Goal: Task Accomplishment & Management: Use online tool/utility

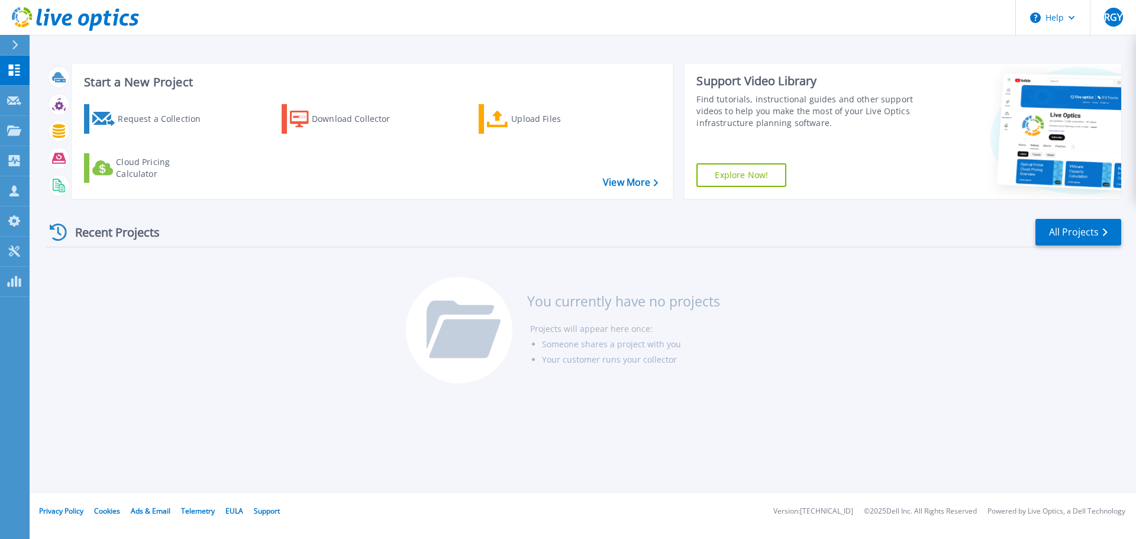
click at [11, 45] on div at bounding box center [20, 45] width 19 height 20
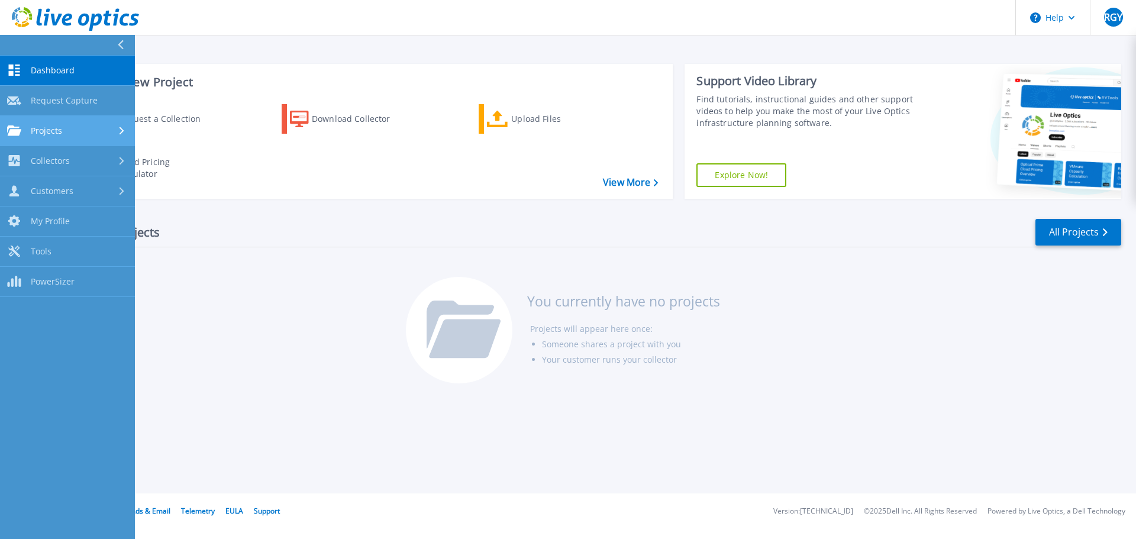
click at [56, 133] on span "Projects" at bounding box center [46, 130] width 31 height 11
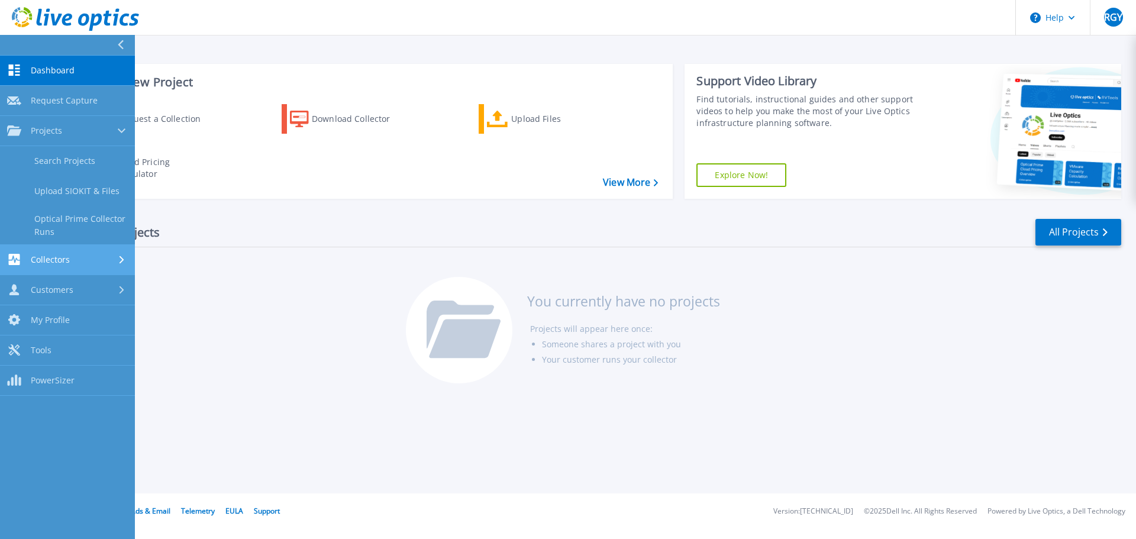
click at [75, 264] on div "Collectors" at bounding box center [67, 259] width 121 height 11
click at [65, 254] on span "Customers" at bounding box center [52, 252] width 43 height 11
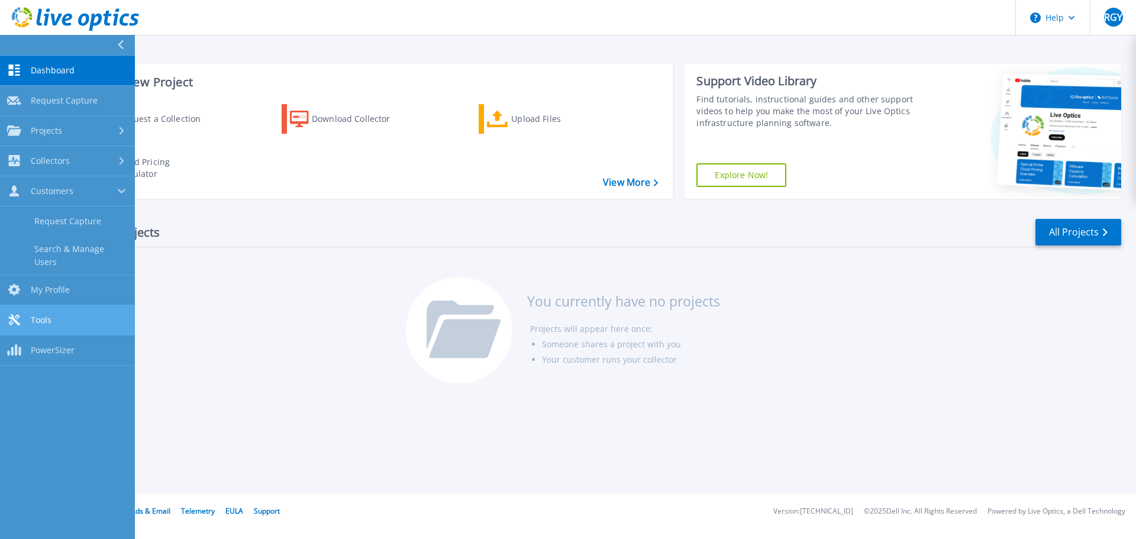
click at [58, 314] on link "Tools Tools" at bounding box center [67, 320] width 135 height 30
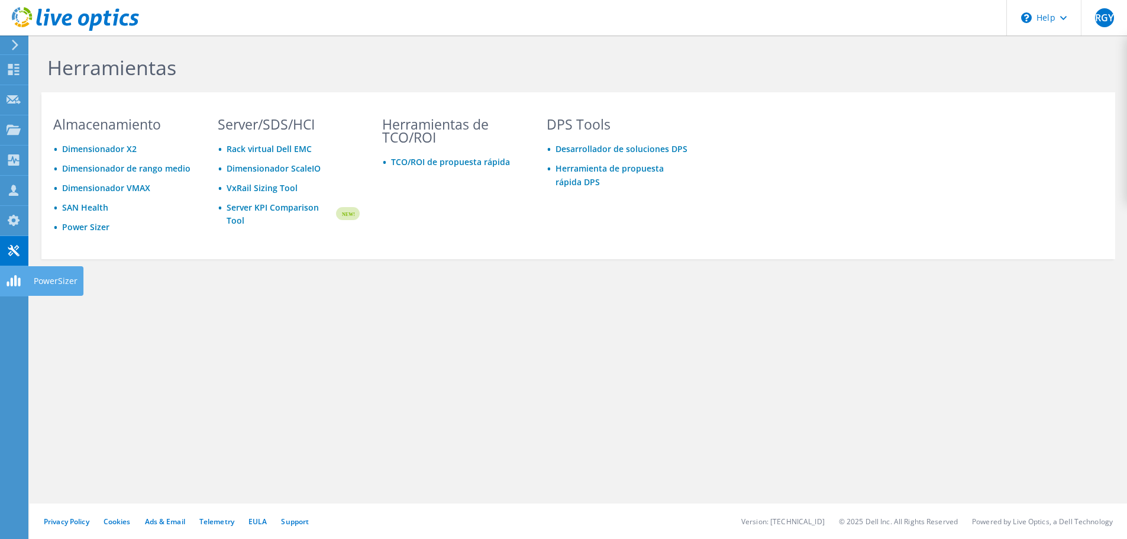
click at [12, 285] on use at bounding box center [14, 280] width 14 height 11
click at [15, 43] on use at bounding box center [15, 45] width 7 height 11
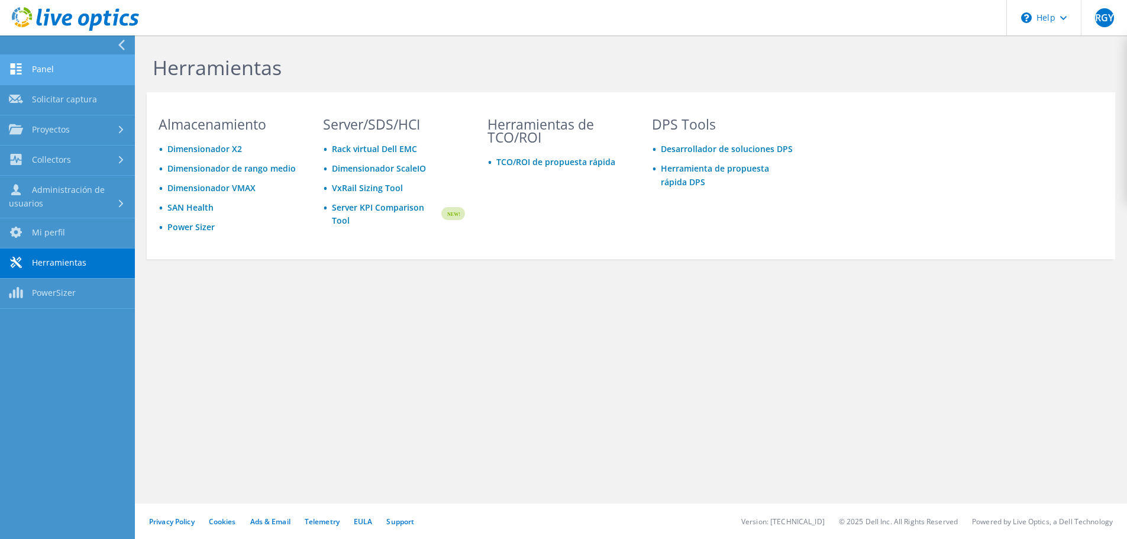
click at [51, 63] on link "Panel" at bounding box center [67, 70] width 135 height 30
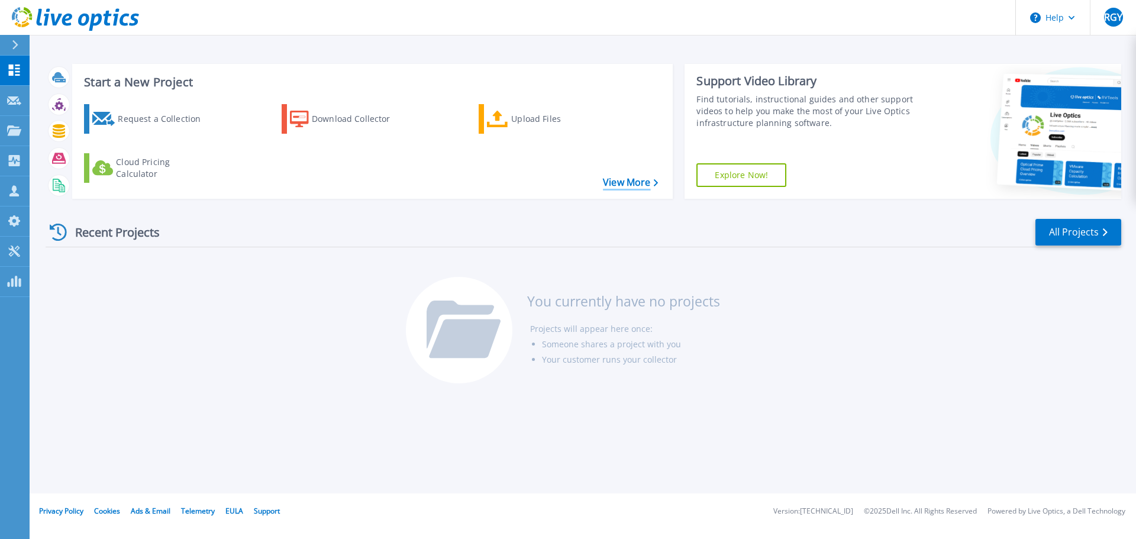
click at [626, 180] on link "View More" at bounding box center [630, 182] width 55 height 11
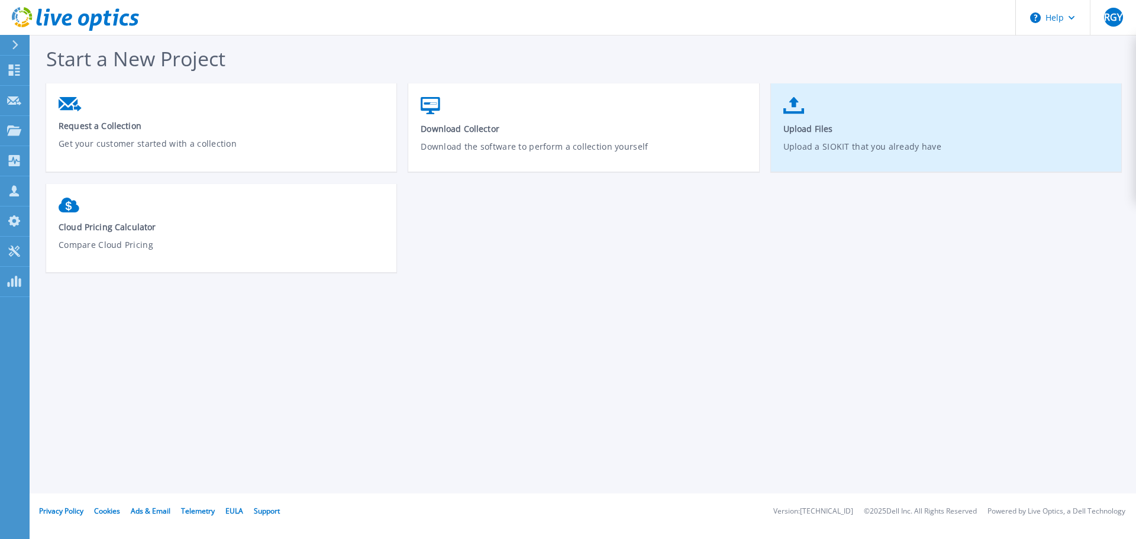
click at [861, 134] on link "Upload Files Upload a SIOKIT that you already have" at bounding box center [946, 133] width 350 height 85
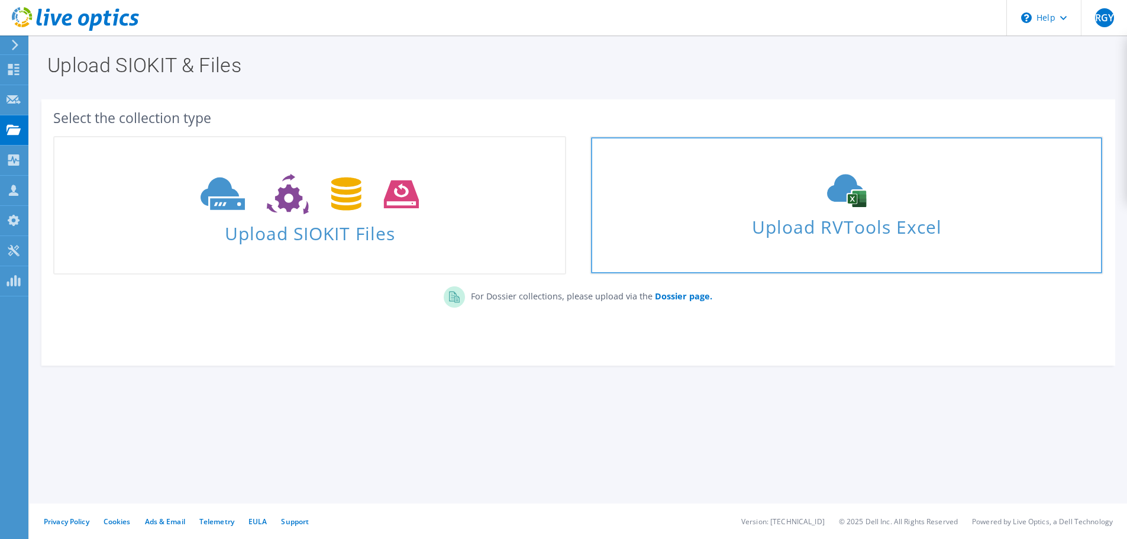
drag, startPoint x: 878, startPoint y: 217, endPoint x: 872, endPoint y: 221, distance: 6.7
click at [878, 217] on span "Upload RVTools Excel" at bounding box center [846, 223] width 510 height 25
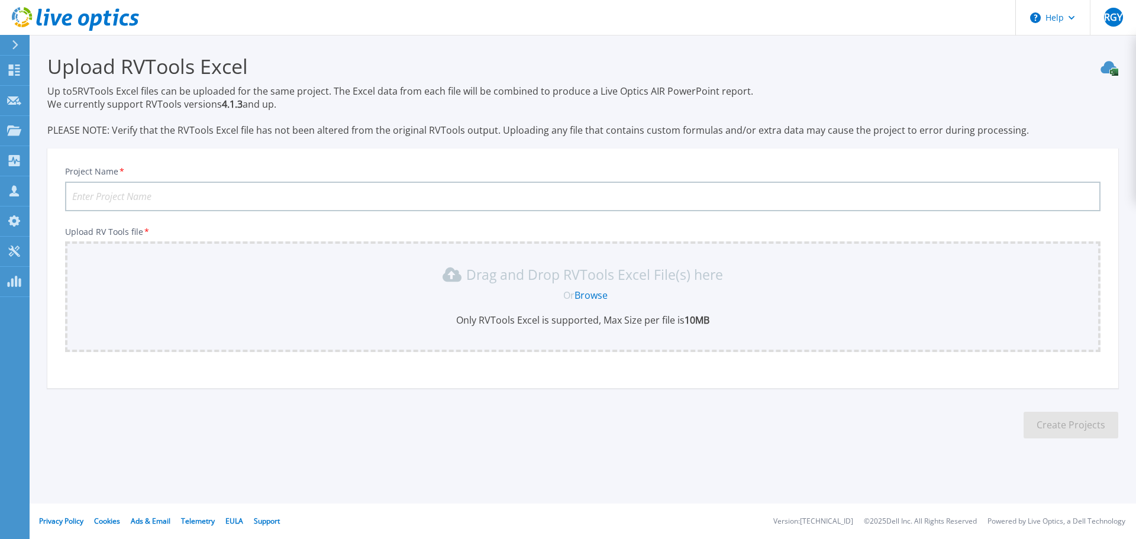
click at [132, 198] on input "Project Name *" at bounding box center [582, 197] width 1035 height 30
type input "Atento - Servidores"
click at [589, 300] on link "Browse" at bounding box center [590, 295] width 33 height 13
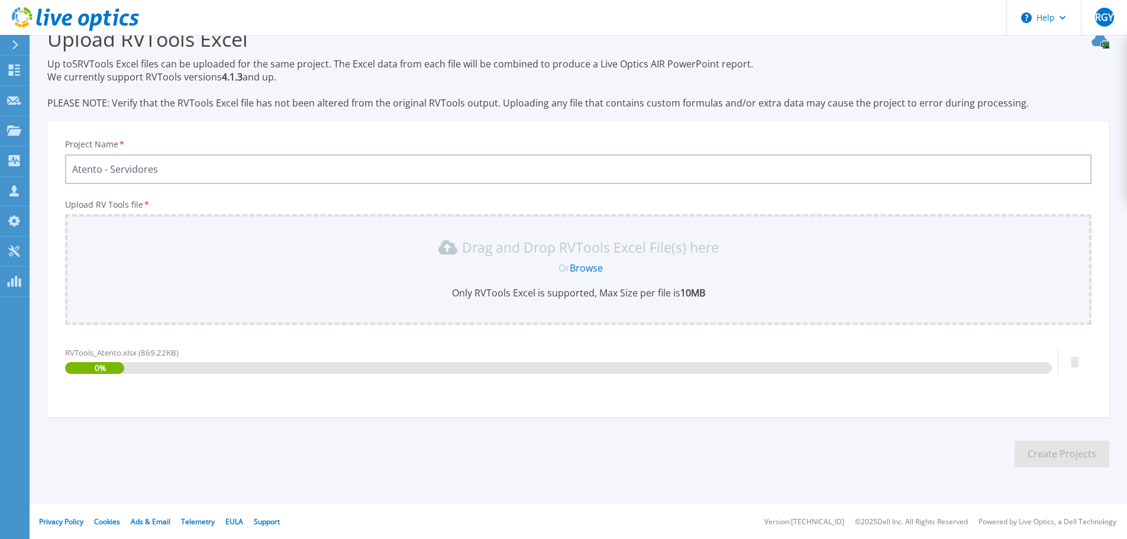
scroll to position [28, 0]
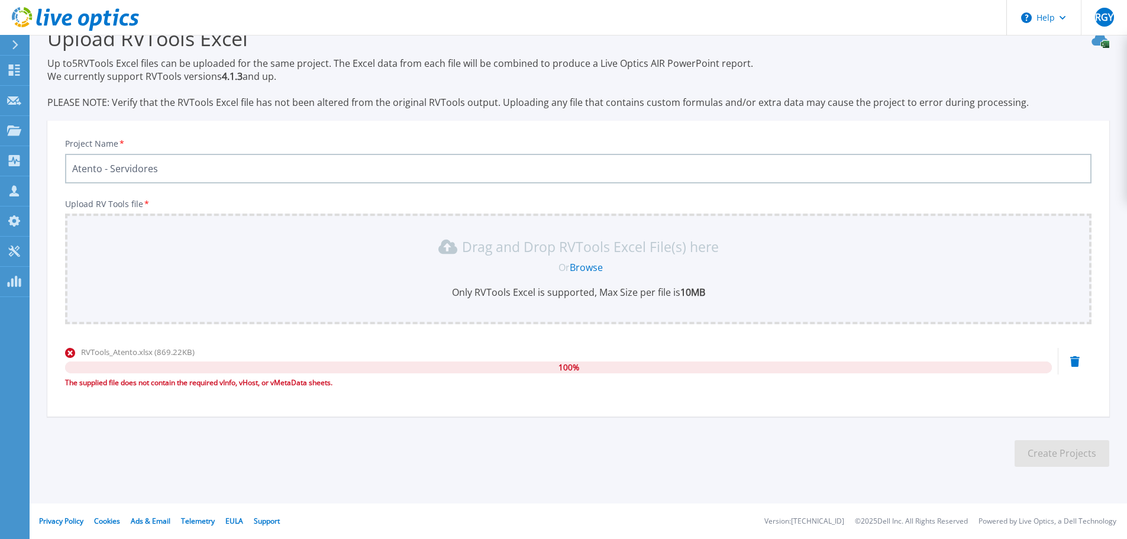
click at [1075, 364] on icon at bounding box center [1074, 361] width 9 height 11
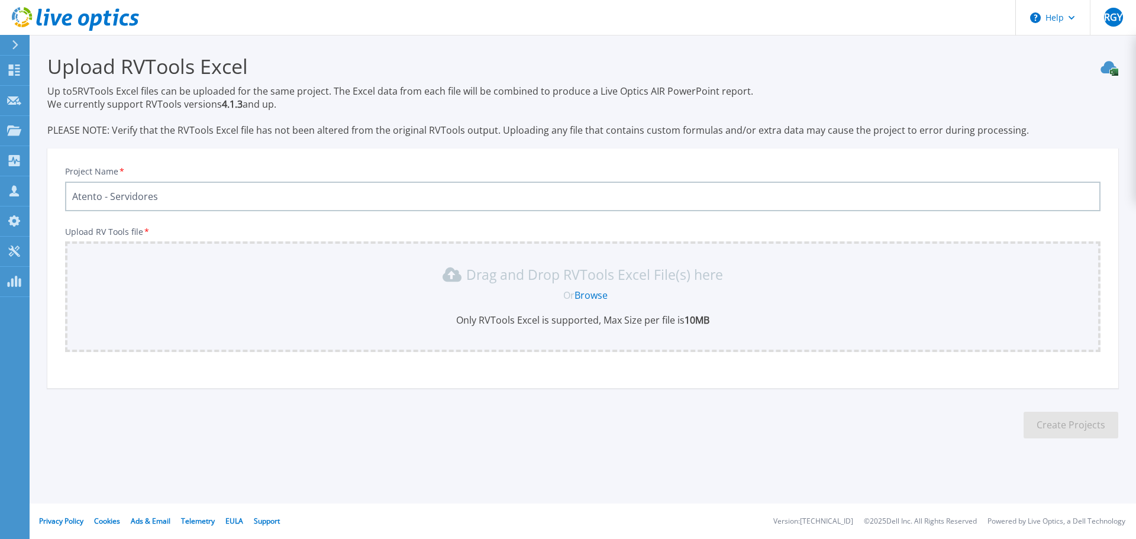
click at [590, 295] on link "Browse" at bounding box center [590, 295] width 33 height 13
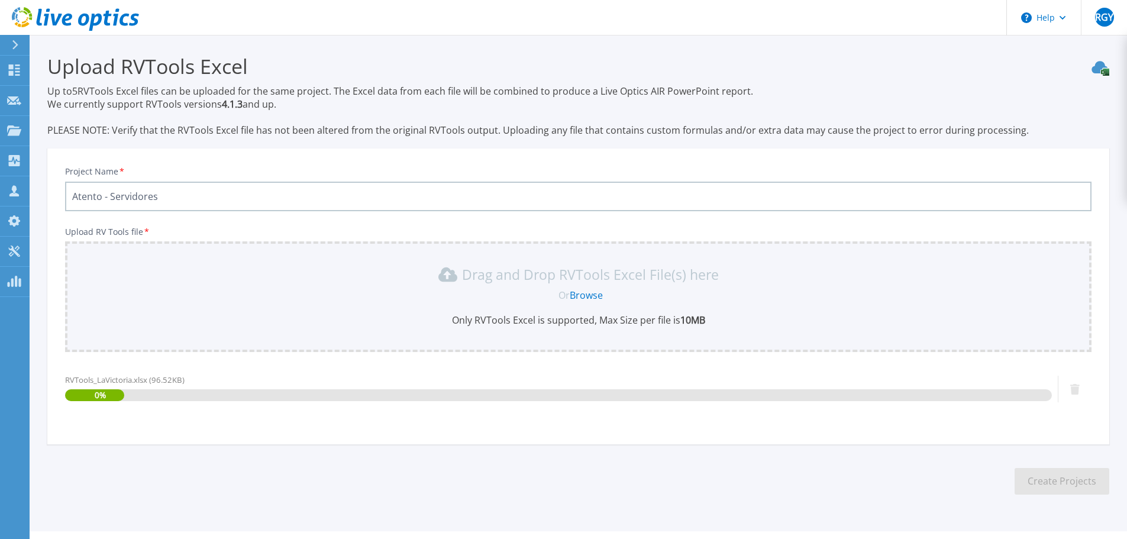
scroll to position [28, 0]
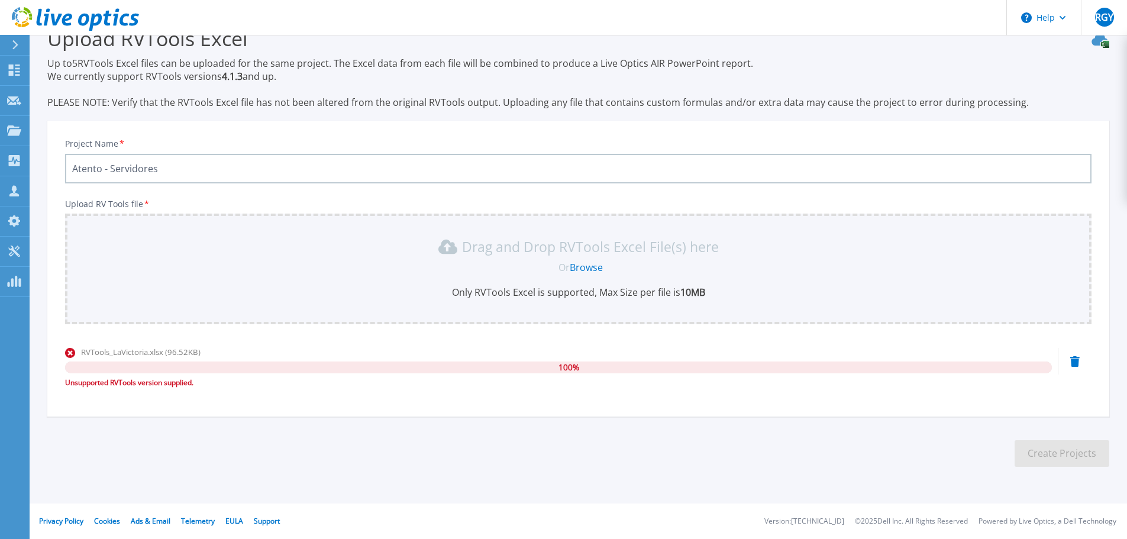
click at [1076, 358] on icon at bounding box center [1074, 361] width 9 height 11
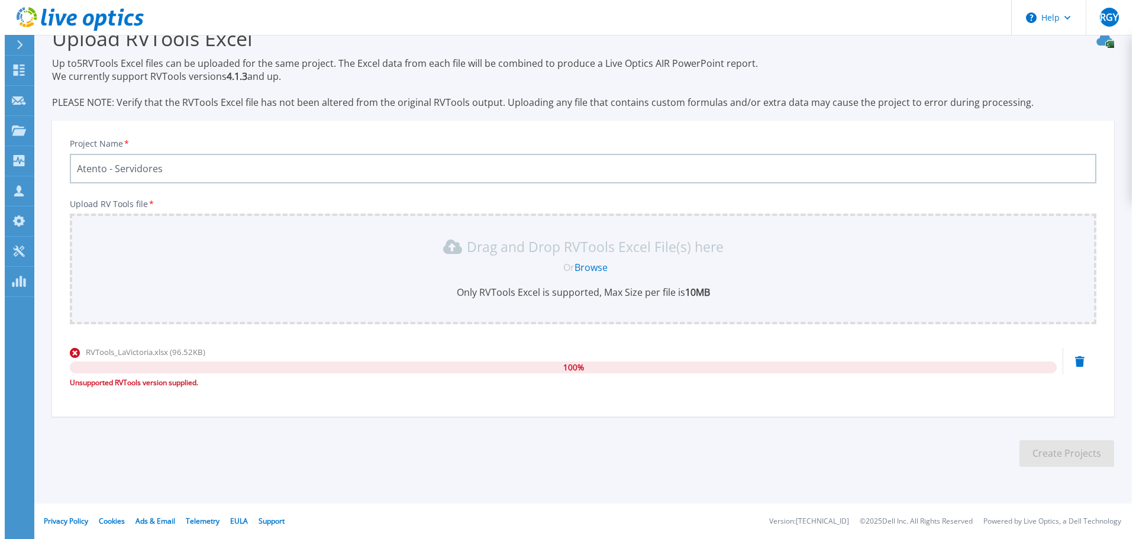
scroll to position [0, 0]
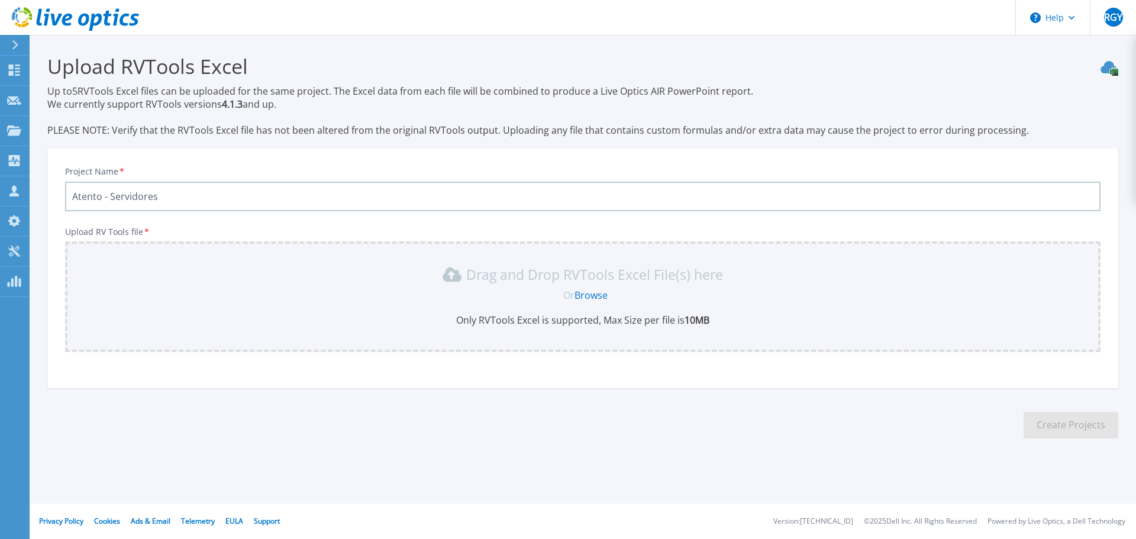
click at [589, 292] on link "Browse" at bounding box center [590, 295] width 33 height 13
click at [15, 44] on icon at bounding box center [15, 44] width 7 height 9
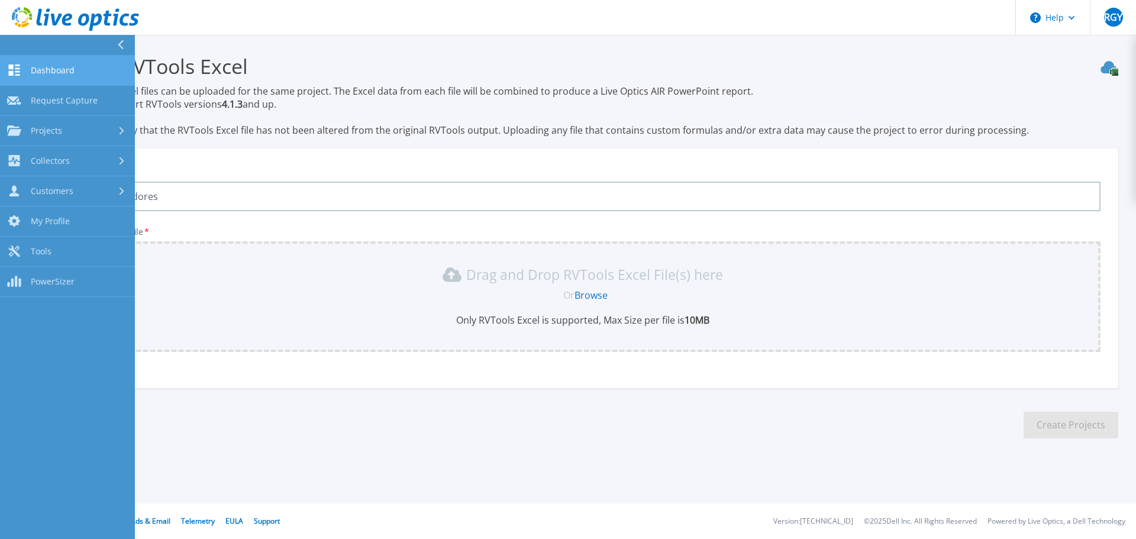
click at [48, 70] on span "Dashboard" at bounding box center [53, 70] width 44 height 11
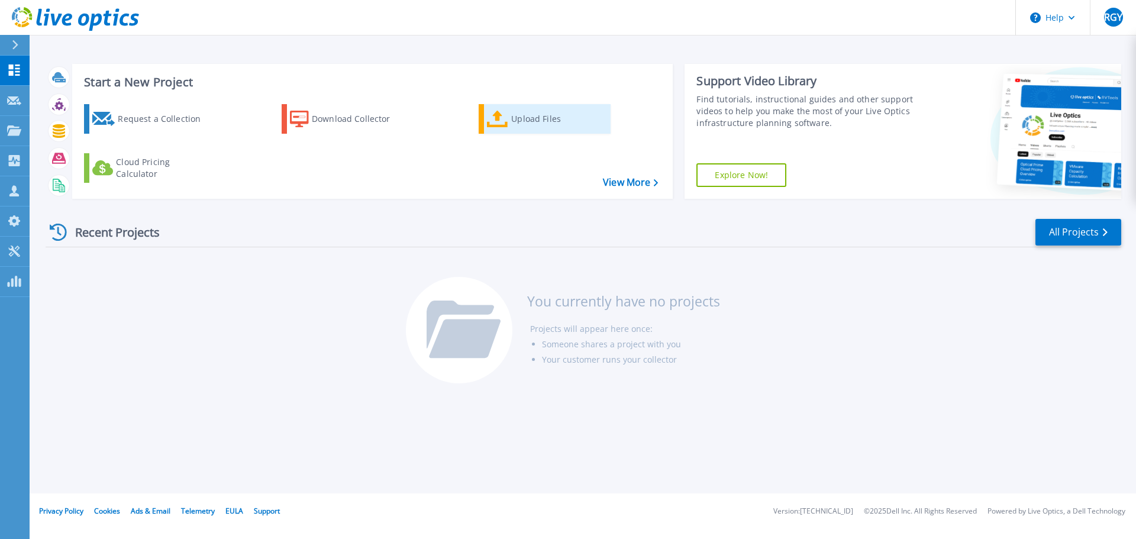
click at [534, 124] on div "Upload Files" at bounding box center [558, 119] width 95 height 24
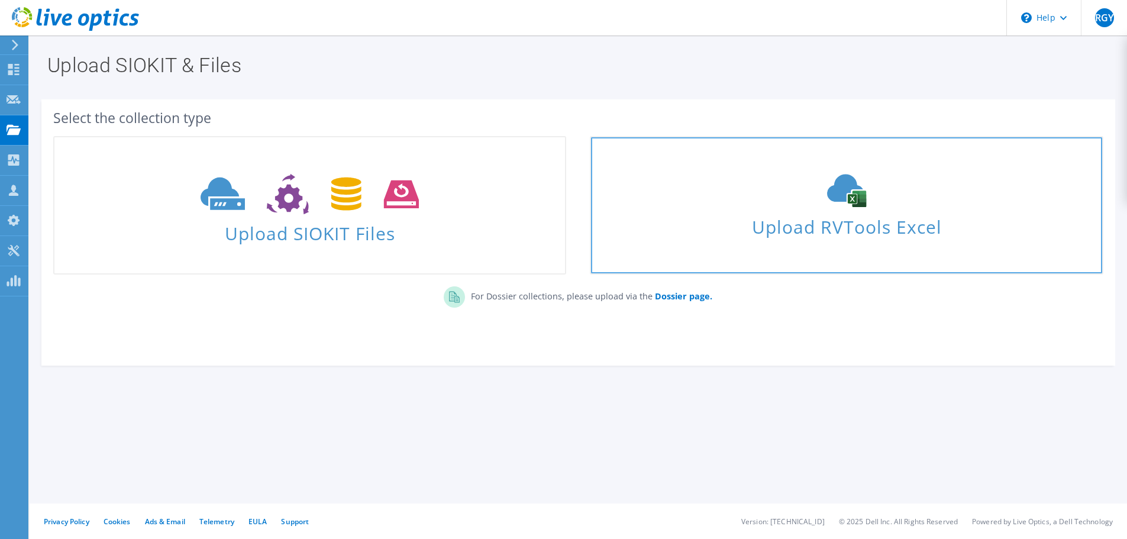
click at [859, 199] on use at bounding box center [846, 190] width 39 height 33
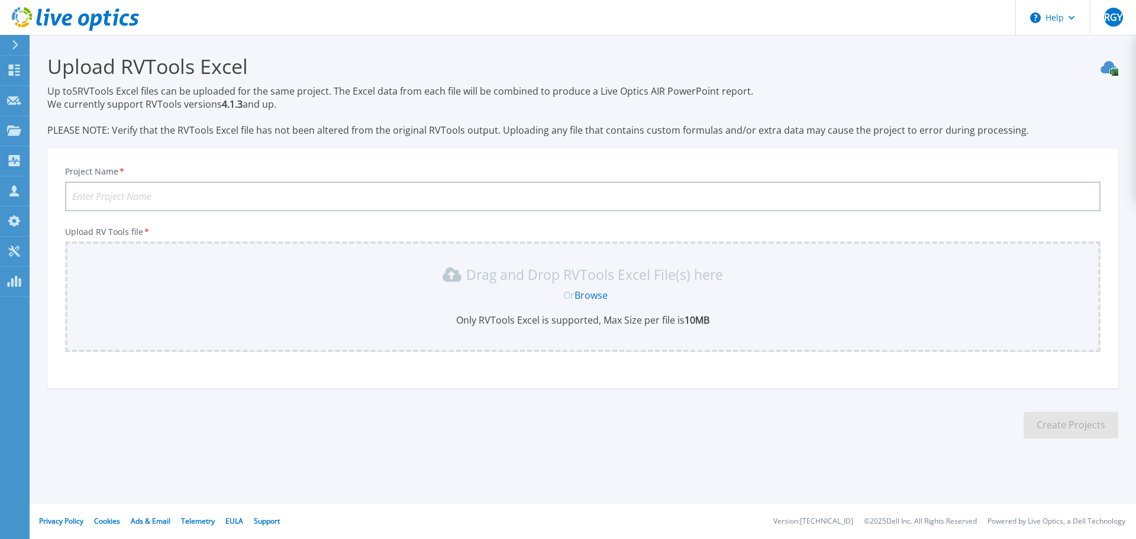
click at [410, 197] on input "Project Name *" at bounding box center [582, 197] width 1035 height 30
type input "Atento"
click at [585, 290] on link "Browse" at bounding box center [590, 295] width 33 height 13
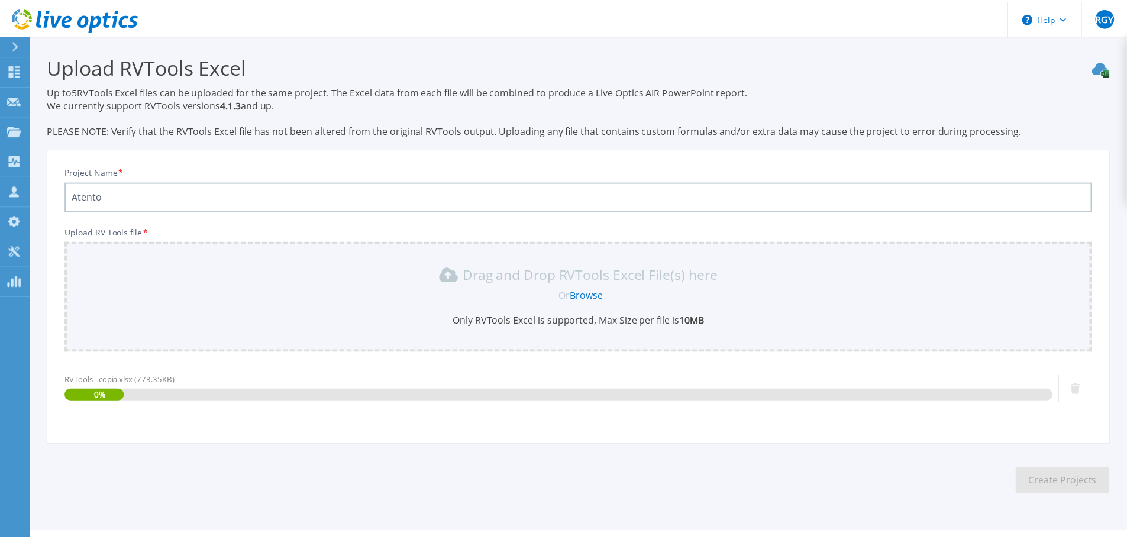
scroll to position [28, 0]
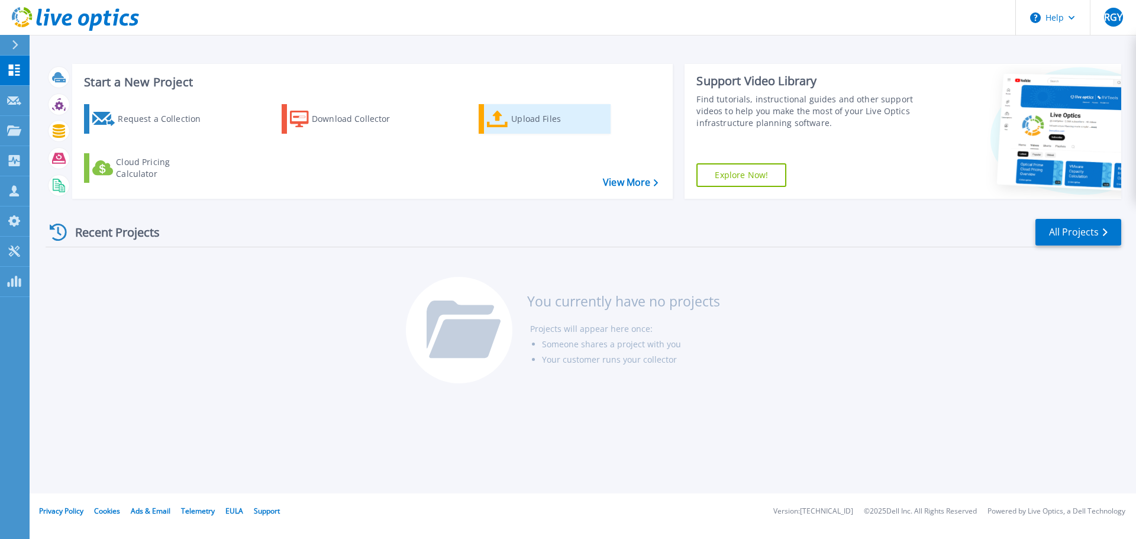
click at [547, 124] on div "Upload Files" at bounding box center [558, 119] width 95 height 24
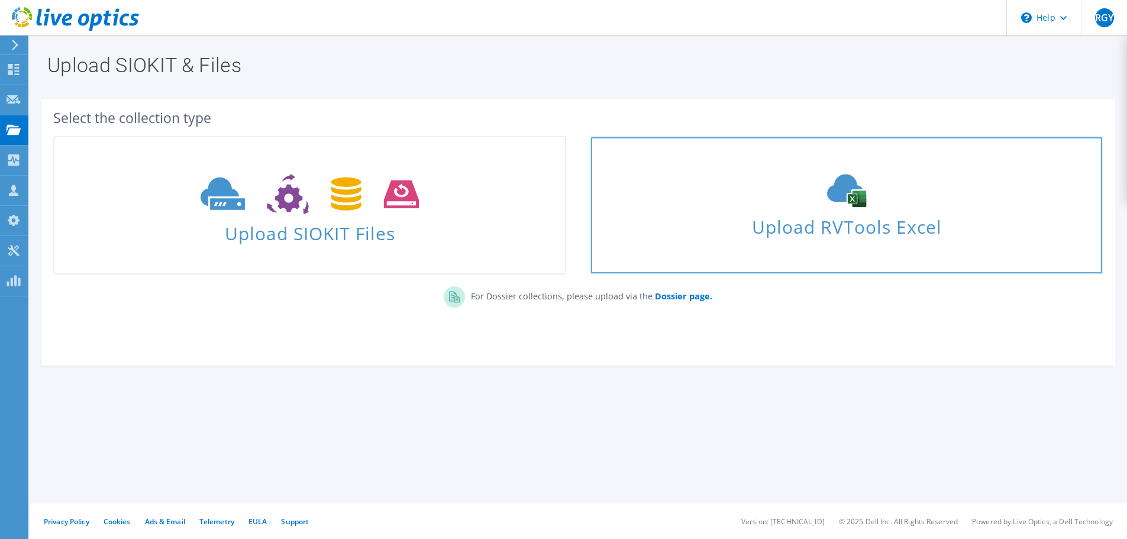
click at [792, 214] on span "Upload RVTools Excel" at bounding box center [846, 223] width 510 height 25
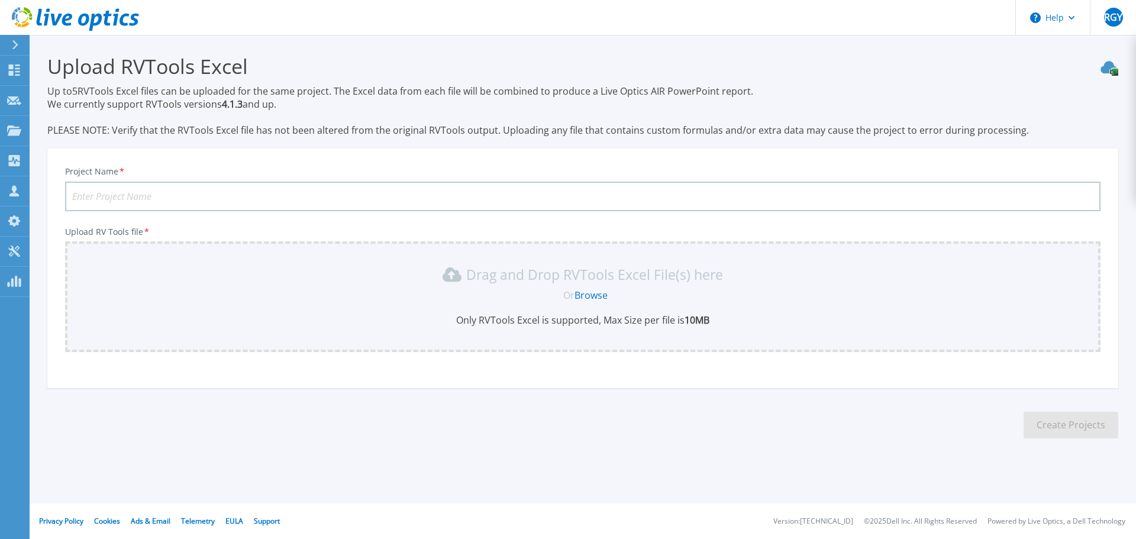
click at [587, 296] on link "Browse" at bounding box center [590, 295] width 33 height 13
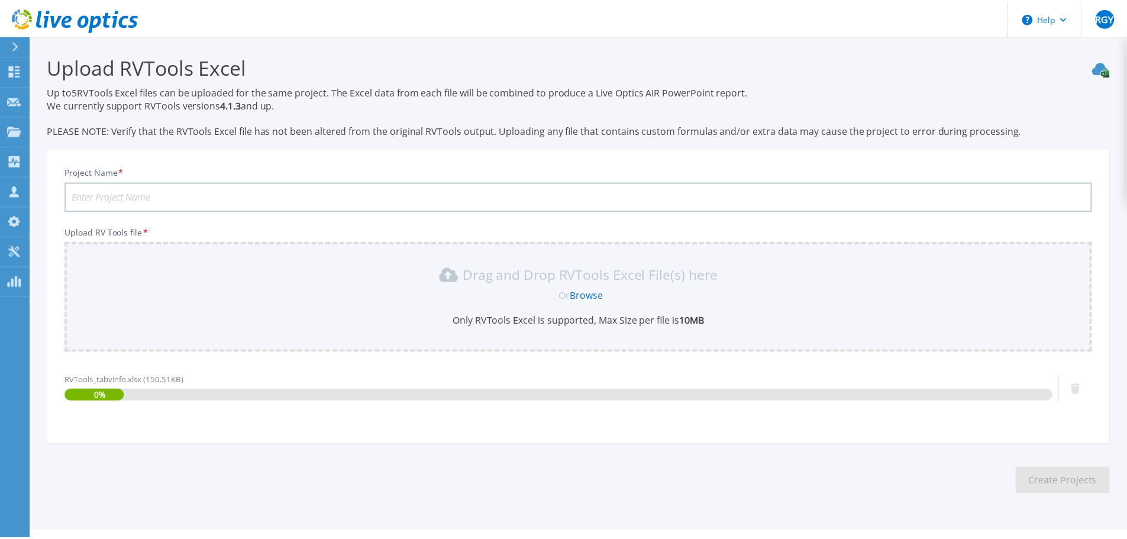
scroll to position [28, 0]
